Goal: Use online tool/utility

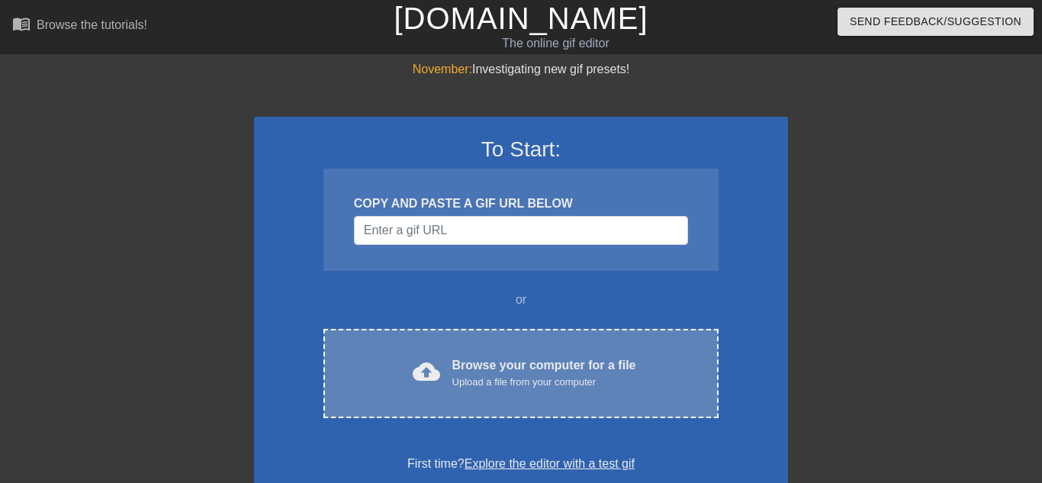
click at [574, 339] on div "cloud_upload Browse your computer for a file Upload a file from your computer C…" at bounding box center [521, 373] width 395 height 89
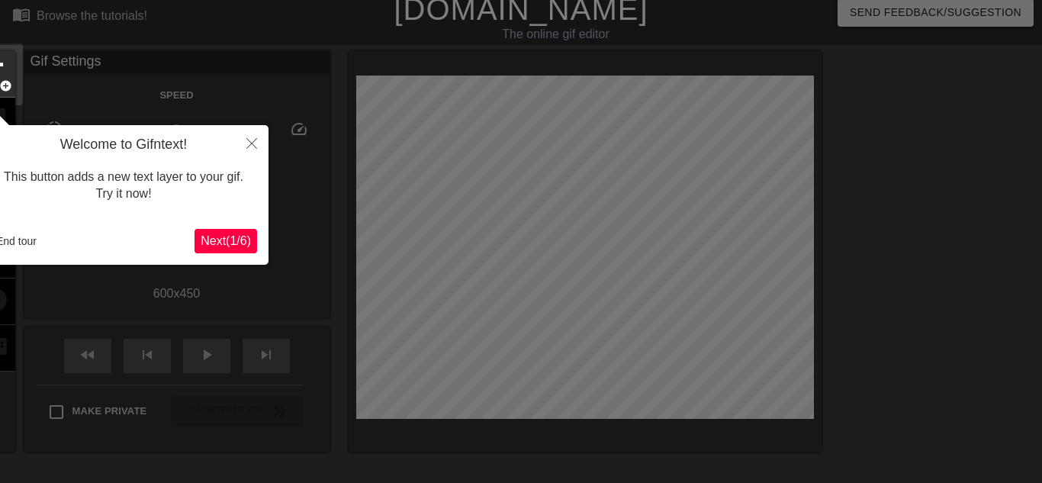
scroll to position [37, 0]
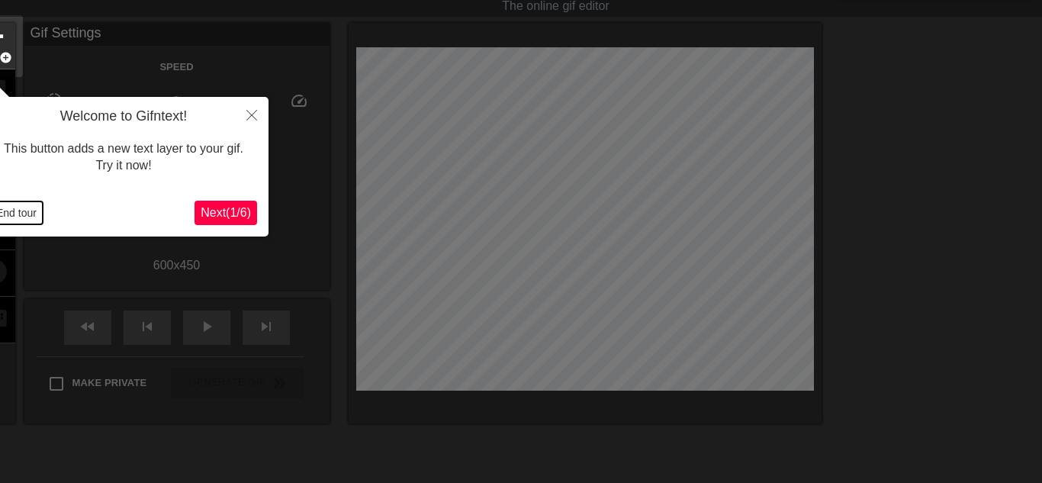
click at [14, 214] on button "End tour" at bounding box center [16, 212] width 53 height 23
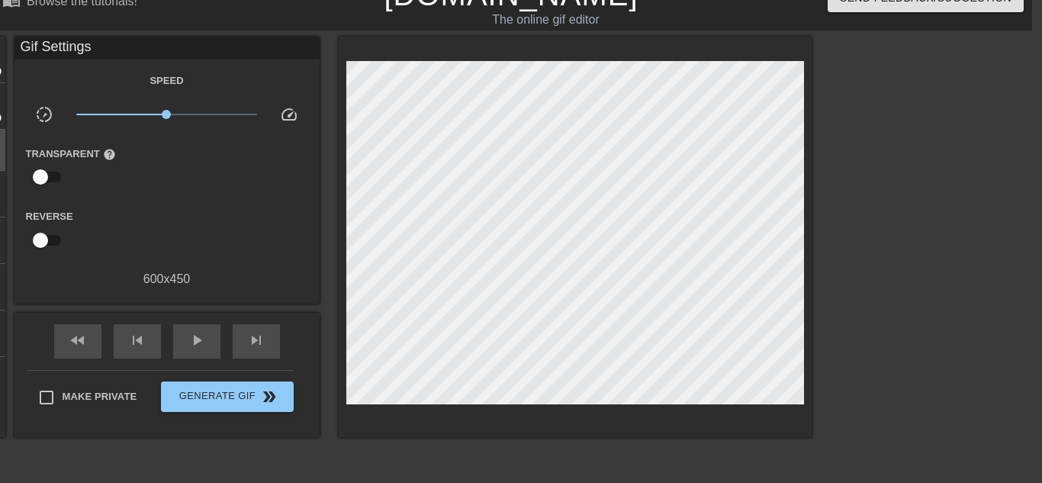
scroll to position [21, 11]
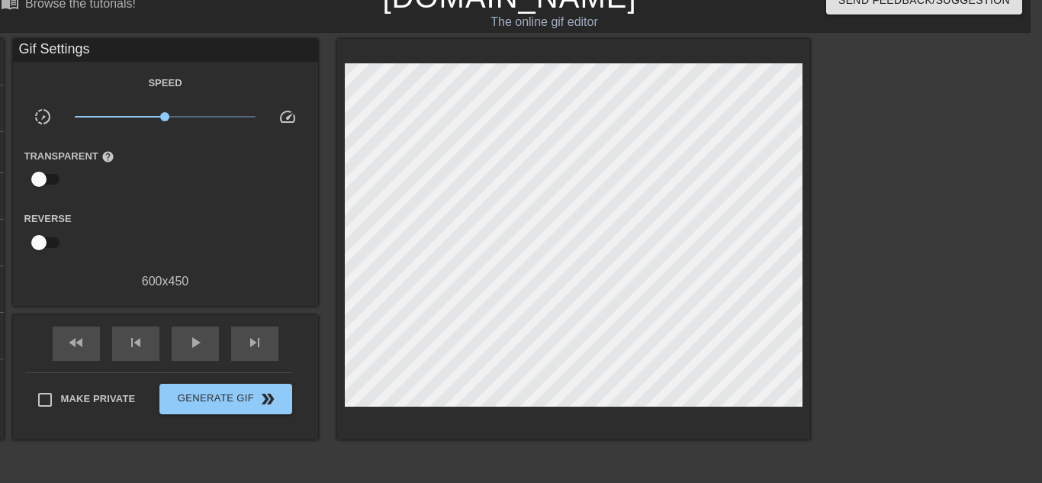
click at [130, 112] on span "x1.00" at bounding box center [165, 117] width 181 height 18
click at [205, 350] on div "play_arrow" at bounding box center [195, 344] width 47 height 34
click at [85, 124] on span "x0.412" at bounding box center [165, 117] width 181 height 18
click at [103, 121] on span "x0.130" at bounding box center [165, 117] width 181 height 18
click at [124, 117] on span "x0.355" at bounding box center [165, 117] width 181 height 18
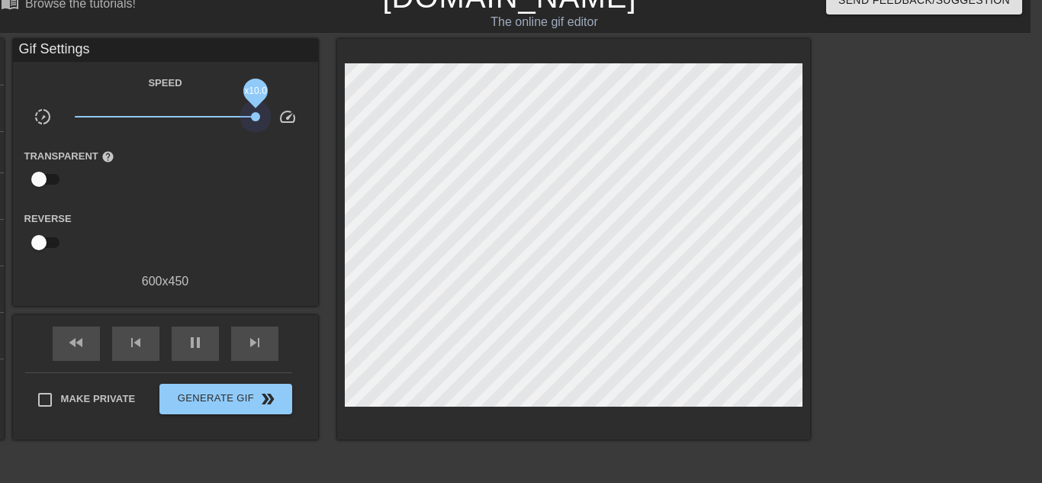
click at [346, 150] on div "title add_circle image add_circle crop photo_size_select_large help keyboard Gi…" at bounding box center [387, 239] width 848 height 401
click at [169, 113] on span "x1.10" at bounding box center [165, 117] width 181 height 18
click at [139, 119] on span "x1.10" at bounding box center [165, 117] width 181 height 18
click at [256, 118] on div "x0.513" at bounding box center [165, 120] width 204 height 24
click at [252, 119] on span "x0.513" at bounding box center [165, 117] width 181 height 18
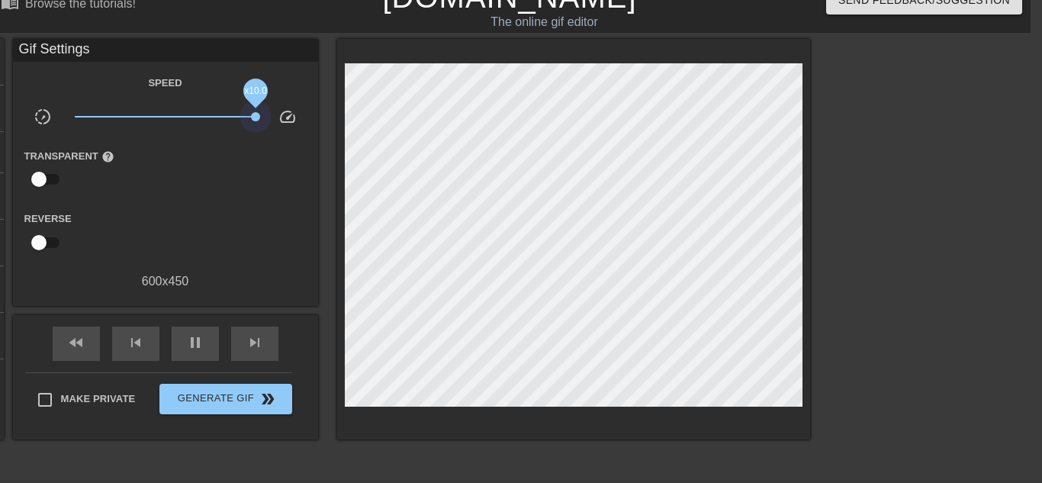
drag, startPoint x: 253, startPoint y: 119, endPoint x: 270, endPoint y: 130, distance: 21.0
click at [270, 130] on div "slow_motion_video x10.0 speed" at bounding box center [165, 120] width 305 height 24
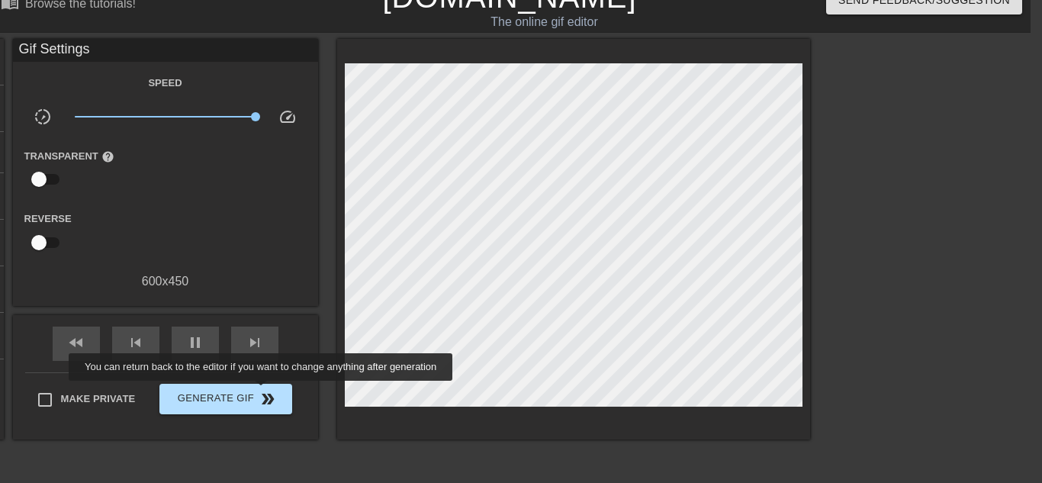
type input "30"
click at [259, 391] on span "double_arrow" at bounding box center [268, 399] width 18 height 18
